Goal: Answer question/provide support

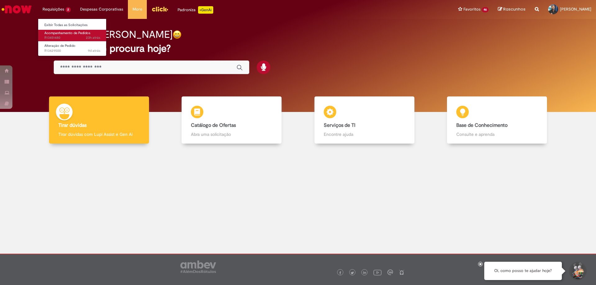
click at [64, 36] on span "23h atrás 23 horas atrás R13451480" at bounding box center [72, 37] width 56 height 5
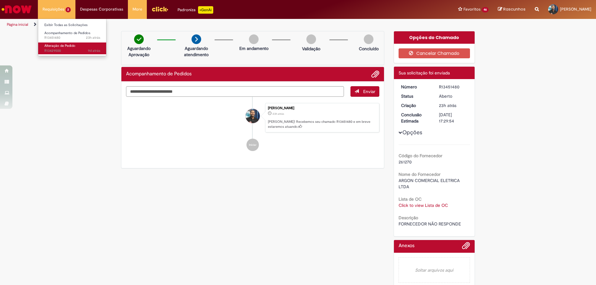
click at [60, 45] on span "Alteração de Pedido" at bounding box center [59, 45] width 31 height 5
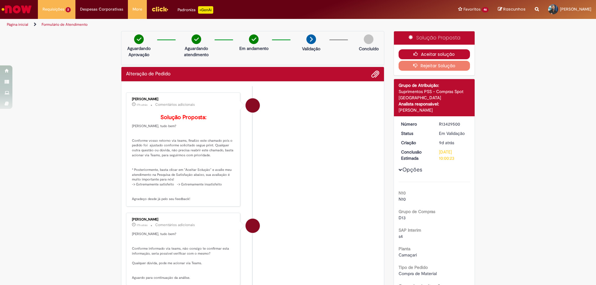
click at [424, 53] on button "Aceitar solução" at bounding box center [434, 54] width 72 height 10
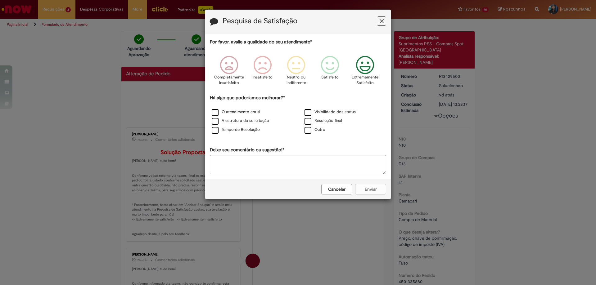
click at [366, 68] on icon "Feedback" at bounding box center [364, 65] width 23 height 19
click at [310, 121] on label "Resolução final" at bounding box center [323, 121] width 38 height 6
click at [368, 188] on button "Enviar" at bounding box center [370, 189] width 31 height 11
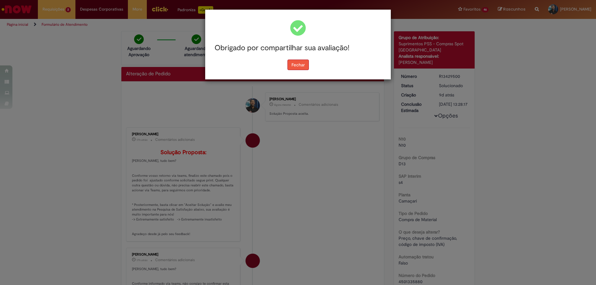
click at [294, 67] on button "Fechar" at bounding box center [297, 65] width 21 height 11
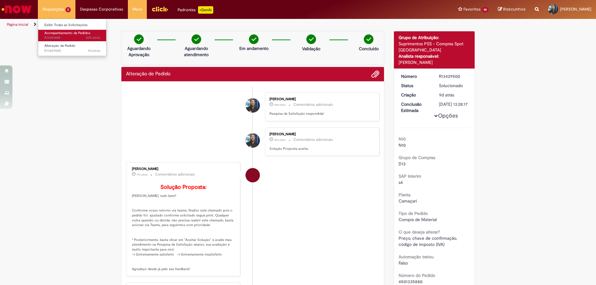
click at [74, 35] on span "Acompanhamento de Pedidos" at bounding box center [67, 33] width 46 height 5
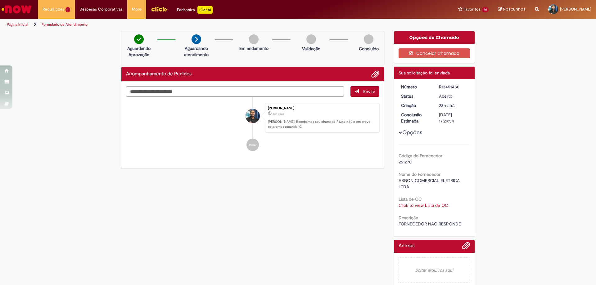
drag, startPoint x: 117, startPoint y: 195, endPoint x: 298, endPoint y: 160, distance: 183.6
click at [126, 195] on div "Verificar Código de Barras Aguardando Aprovação Aguardando atendimento Em andam…" at bounding box center [297, 161] width 363 height 260
